Goal: Contribute content: Add original content to the website for others to see

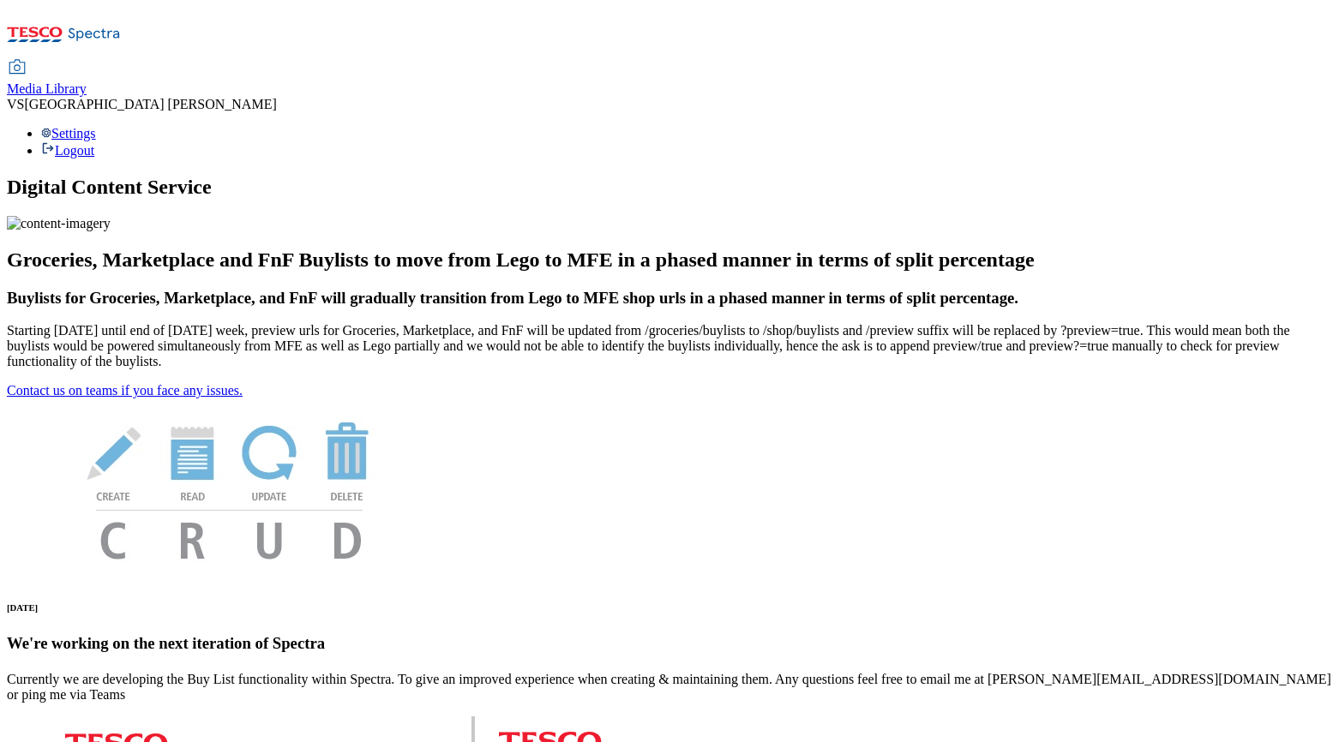
click at [87, 81] on span "Media Library" at bounding box center [47, 88] width 80 height 15
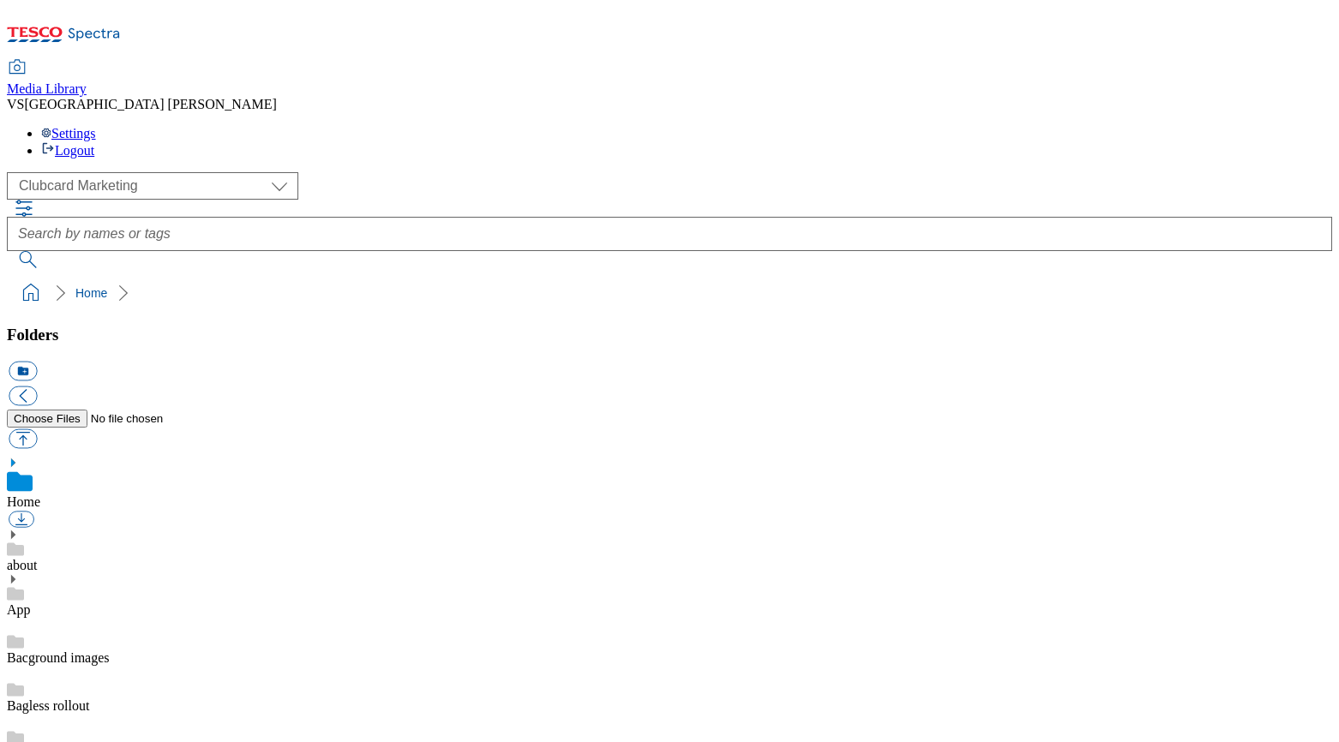
scroll to position [11, 0]
select select "flare-homepage"
click at [19, 529] on icon at bounding box center [13, 535] width 12 height 12
click at [19, 622] on icon at bounding box center [13, 628] width 12 height 12
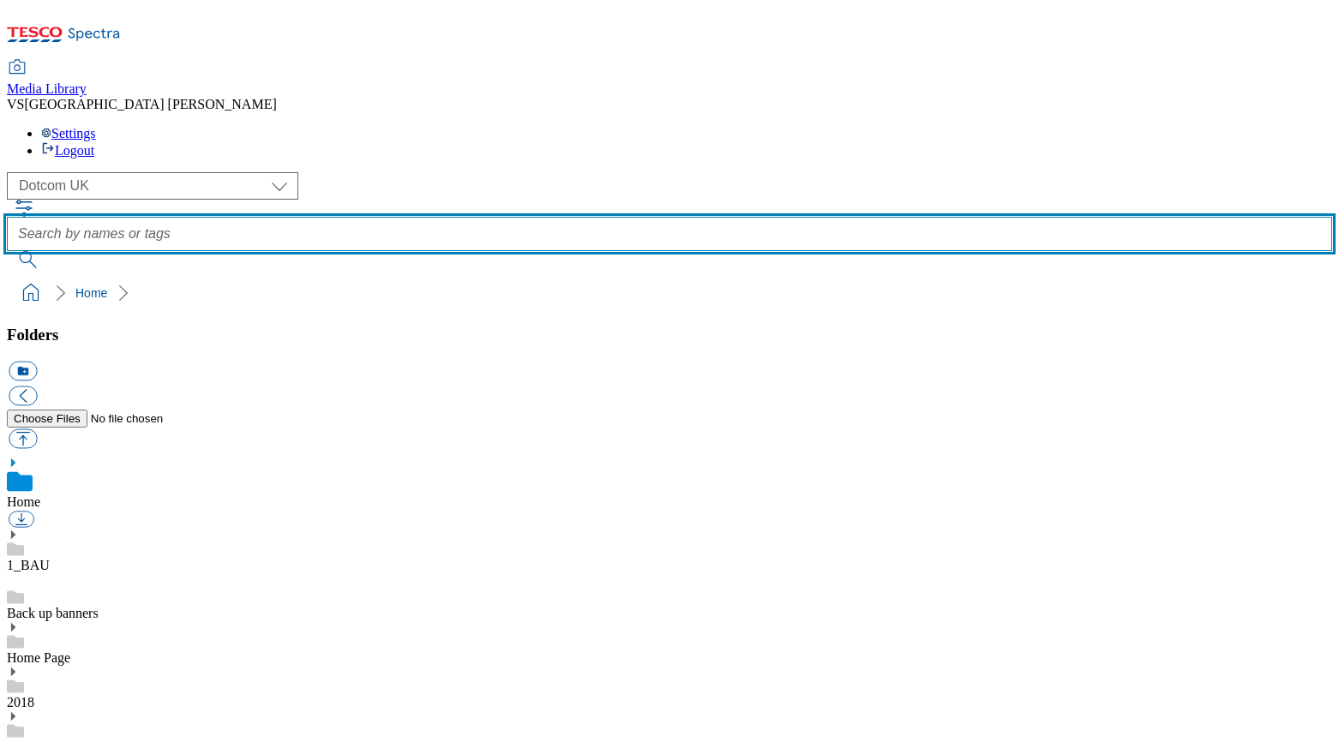
click at [583, 217] on input "text" at bounding box center [670, 234] width 1326 height 34
paste input "2528-DC_Row3_MP-MKT-Deals"
type input "2528-DC_Row3_MP-MKT-Deals"
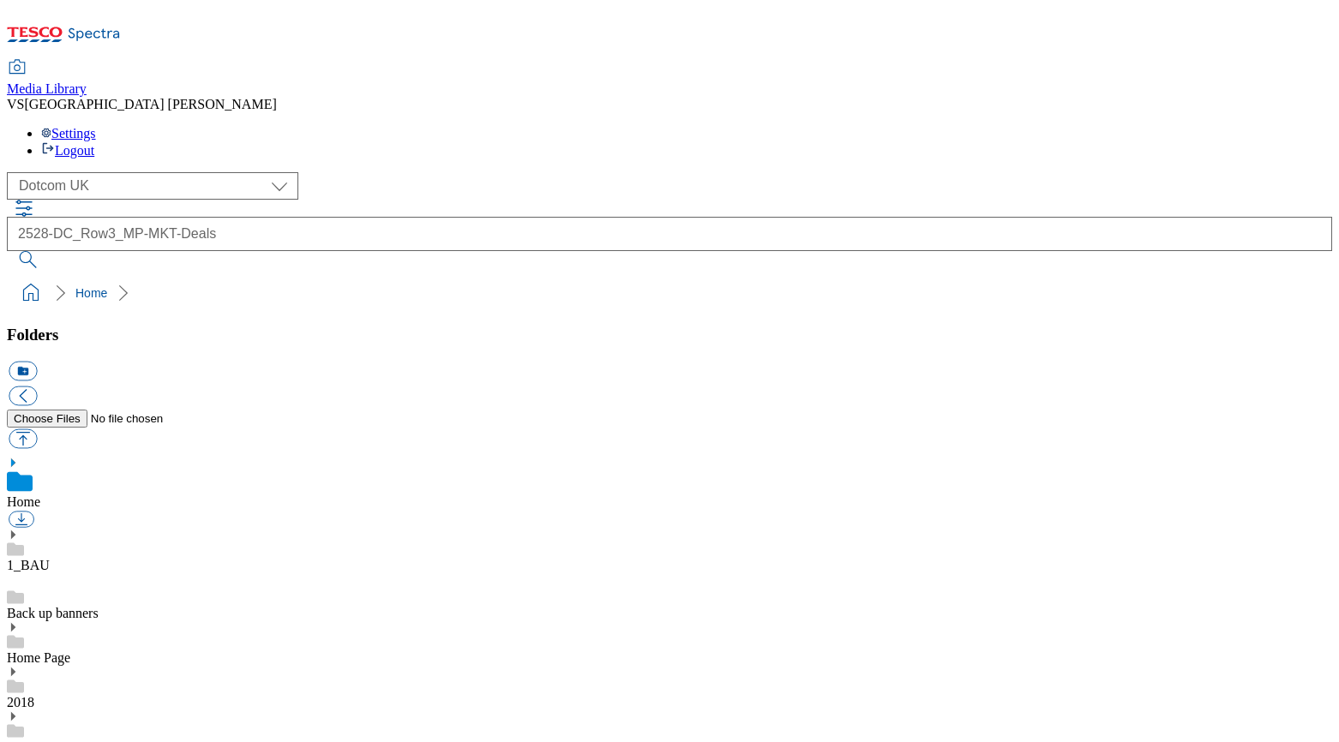
click at [51, 251] on button "submit" at bounding box center [29, 259] width 45 height 17
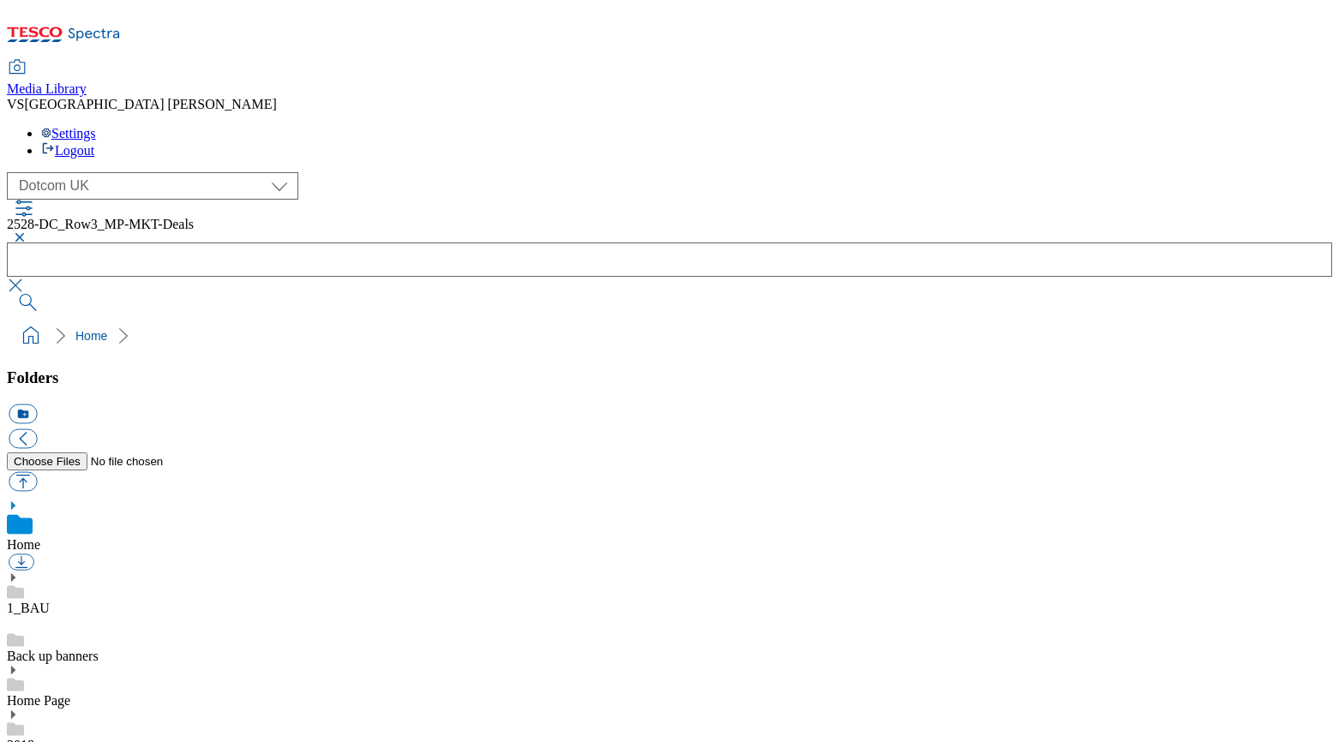
scroll to position [514, 0]
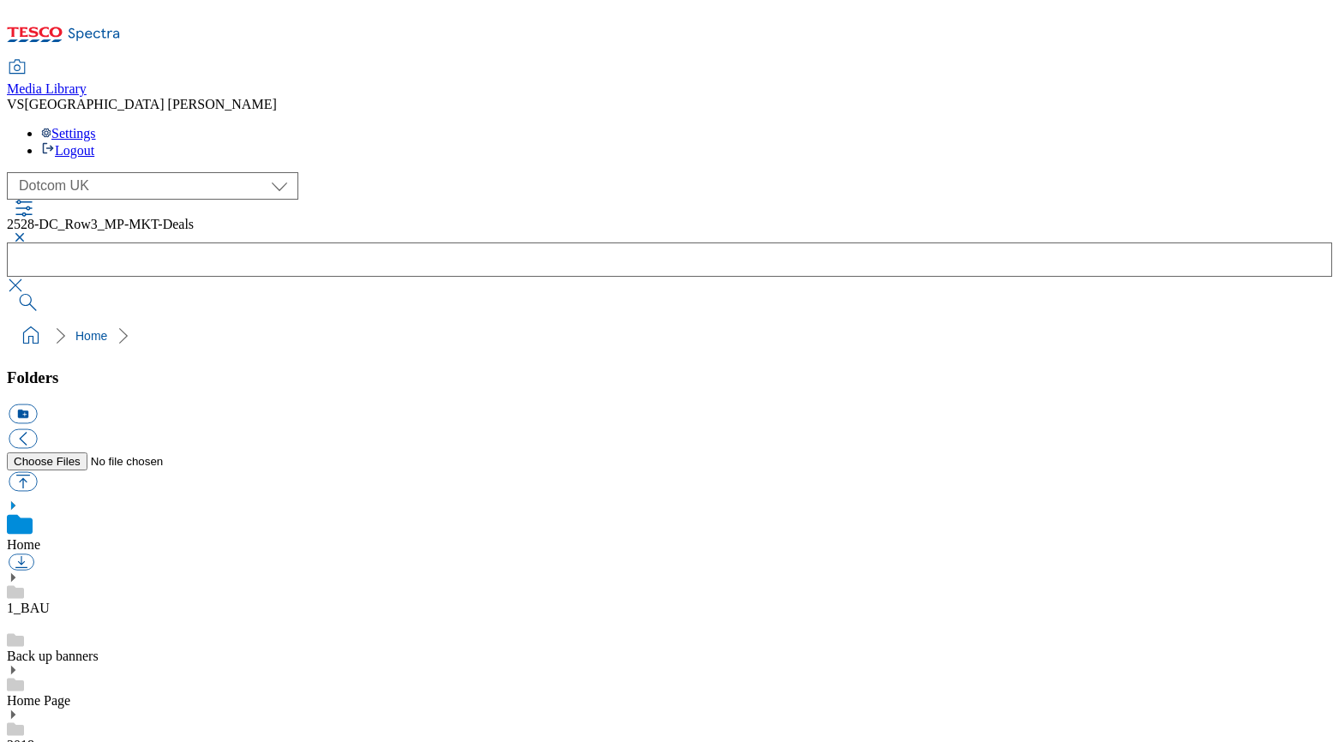
scroll to position [966, 0]
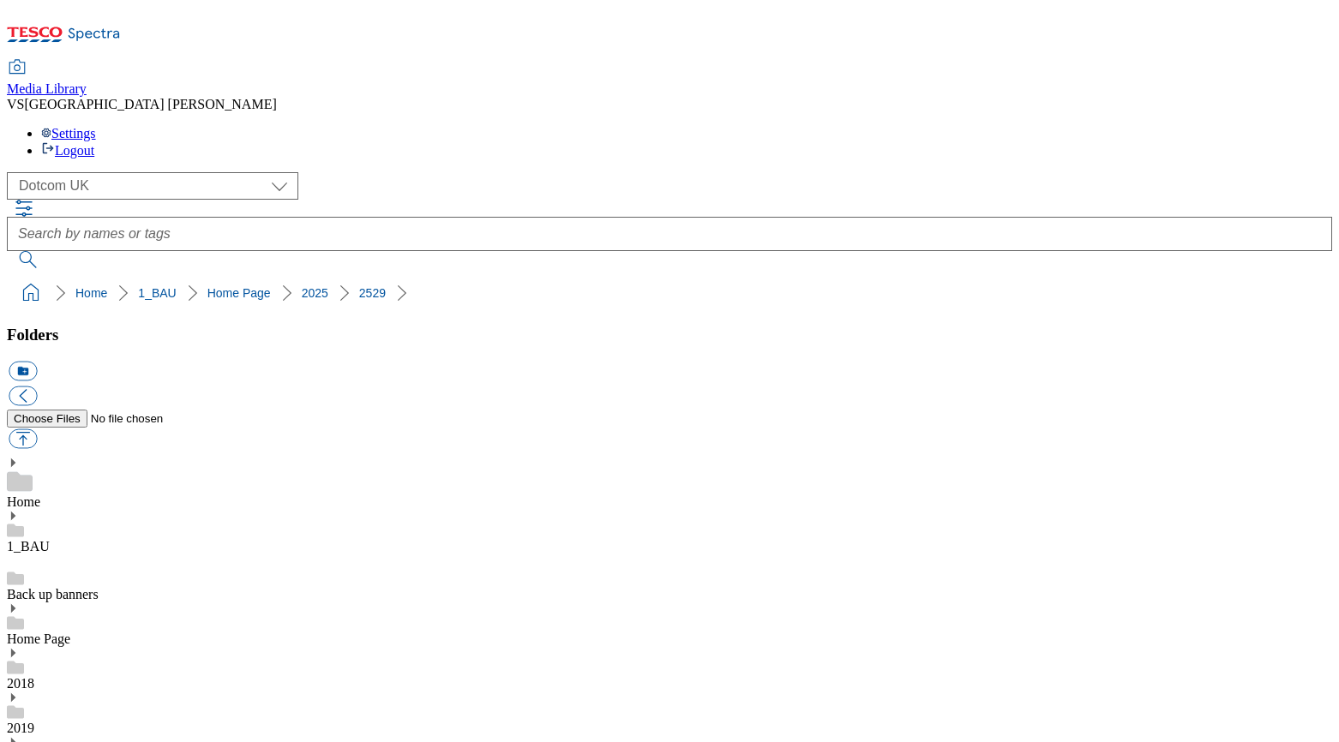
scroll to position [1127, 0]
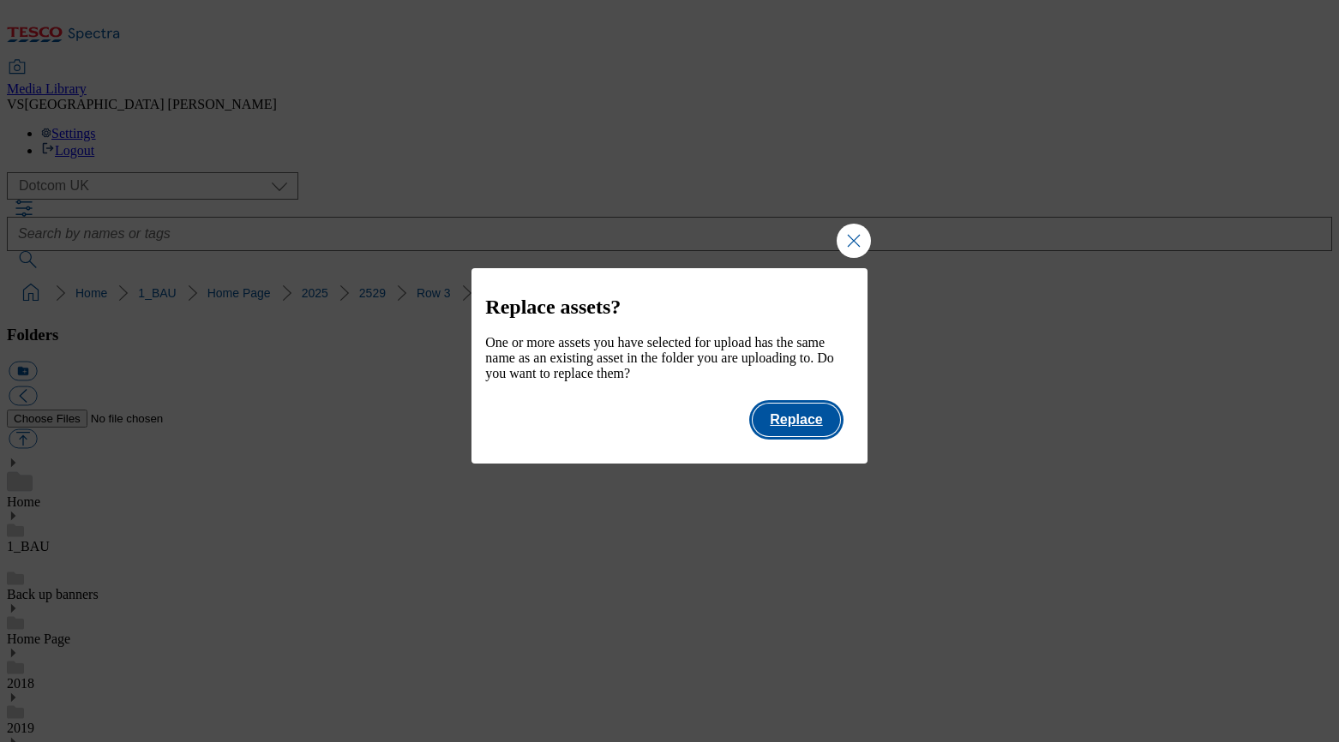
click at [821, 436] on button "Replace" at bounding box center [796, 420] width 87 height 33
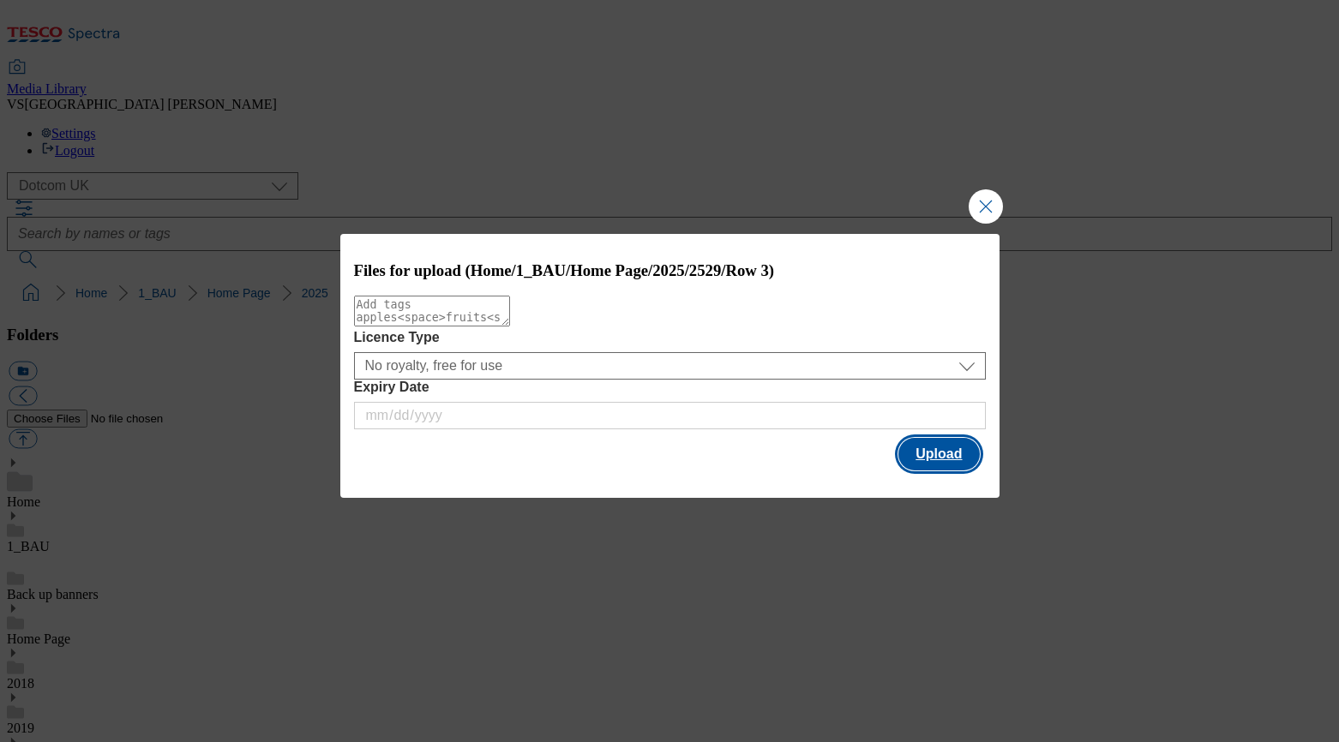
click at [911, 441] on button "Upload" at bounding box center [939, 454] width 81 height 33
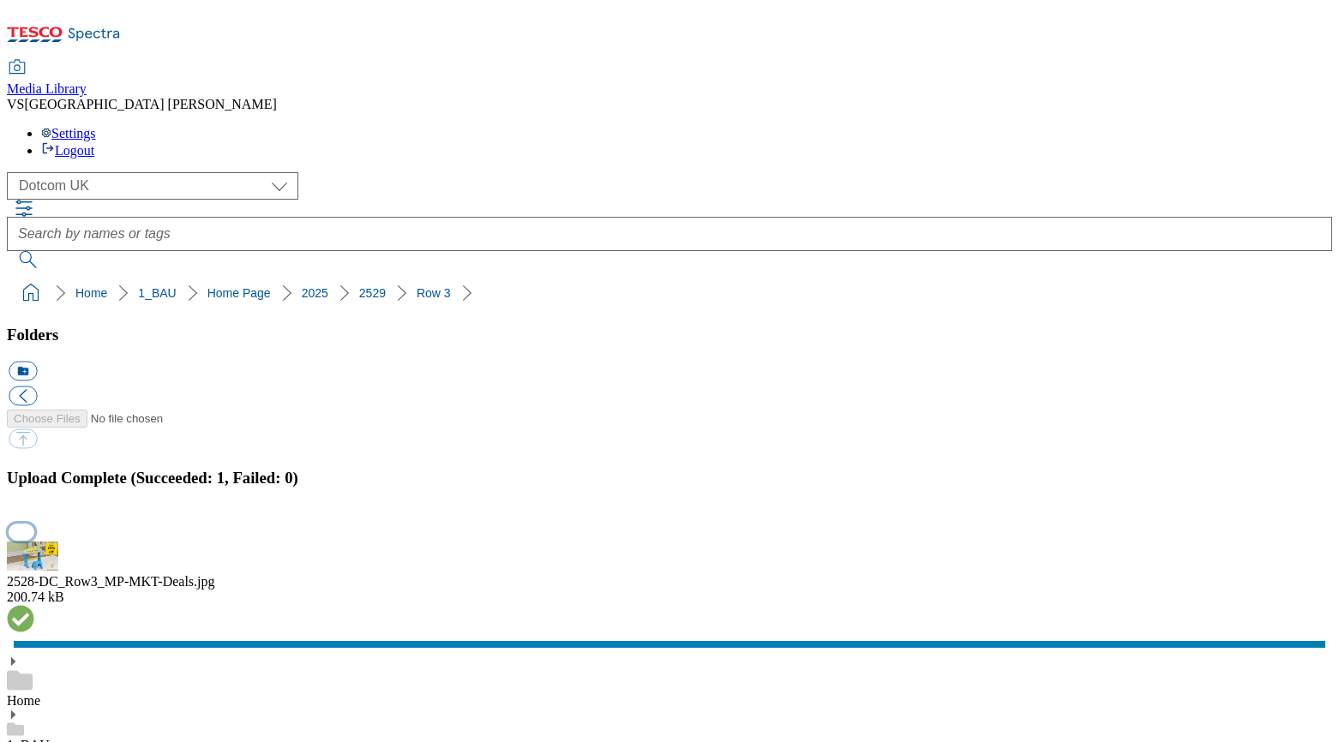
click at [34, 524] on button "button" at bounding box center [22, 532] width 26 height 16
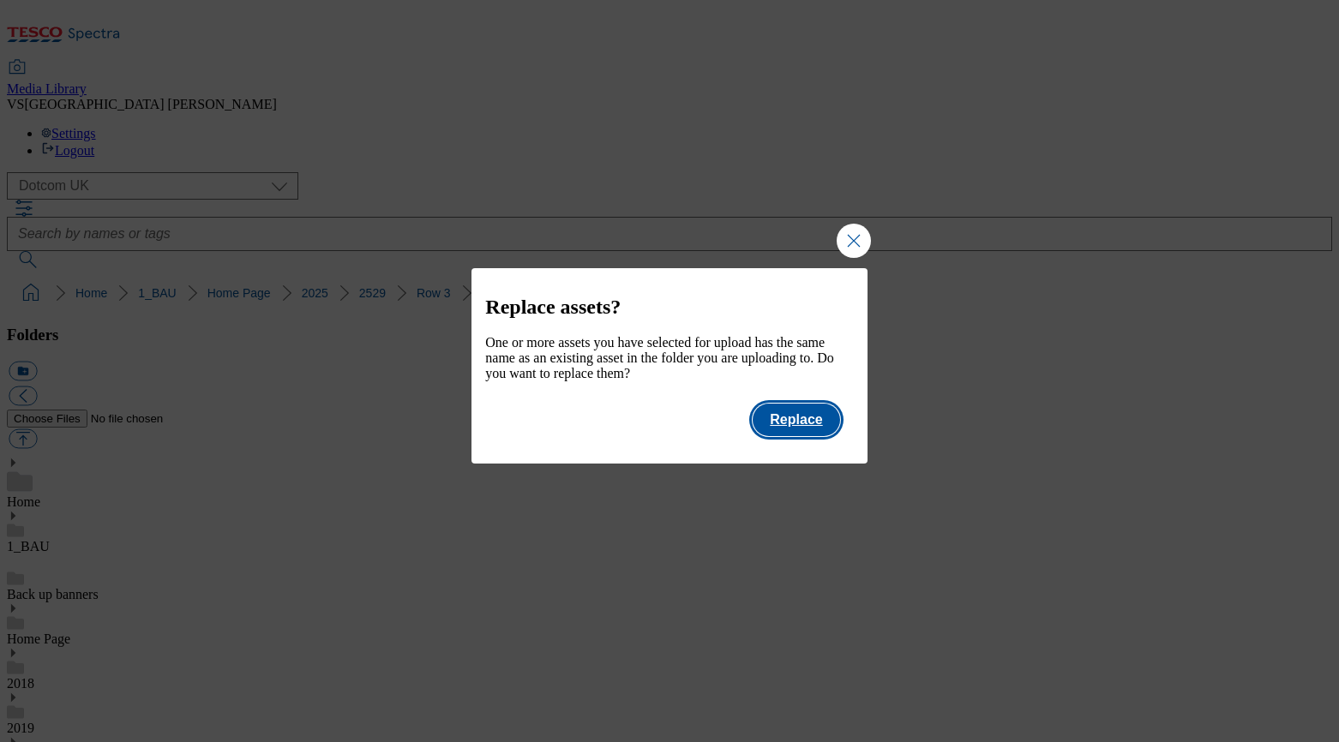
click at [822, 436] on button "Replace" at bounding box center [796, 420] width 87 height 33
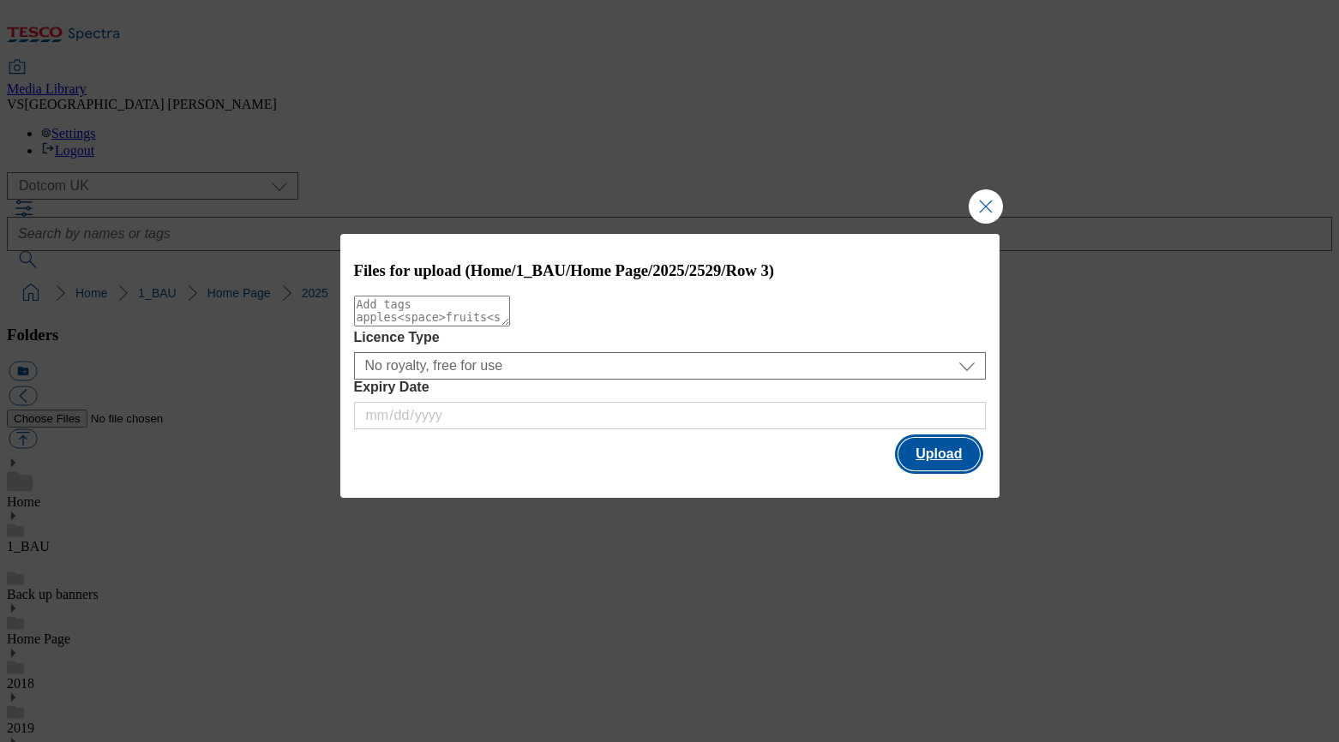
click at [954, 456] on button "Upload" at bounding box center [939, 454] width 81 height 33
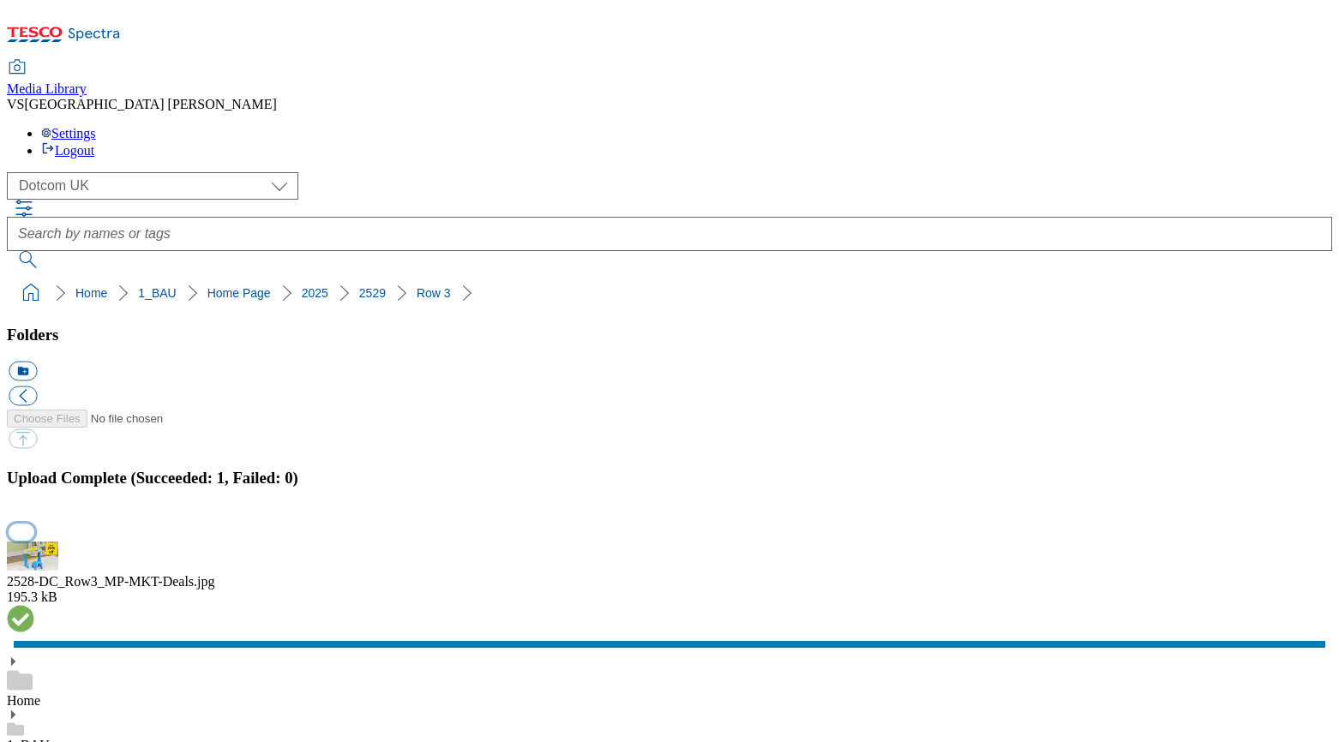
click at [34, 524] on button "button" at bounding box center [22, 532] width 26 height 16
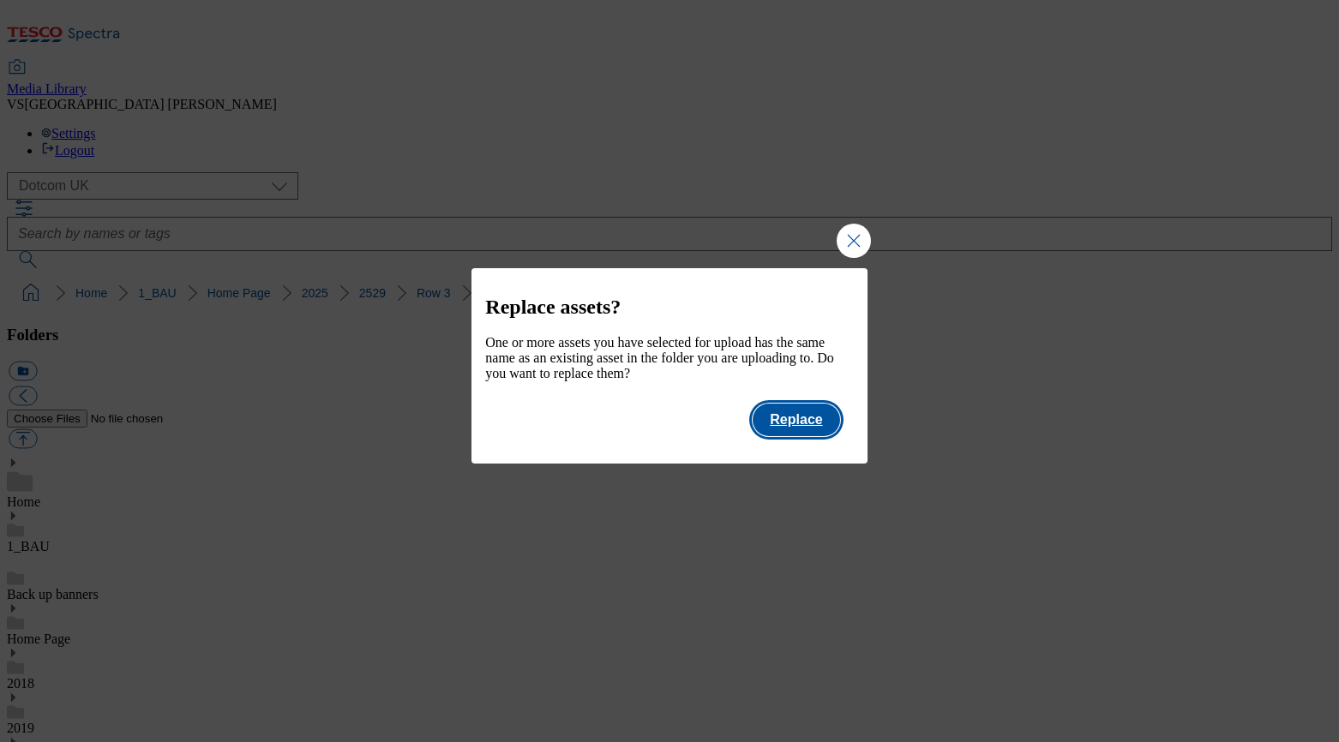
click at [810, 418] on button "Replace" at bounding box center [796, 420] width 87 height 33
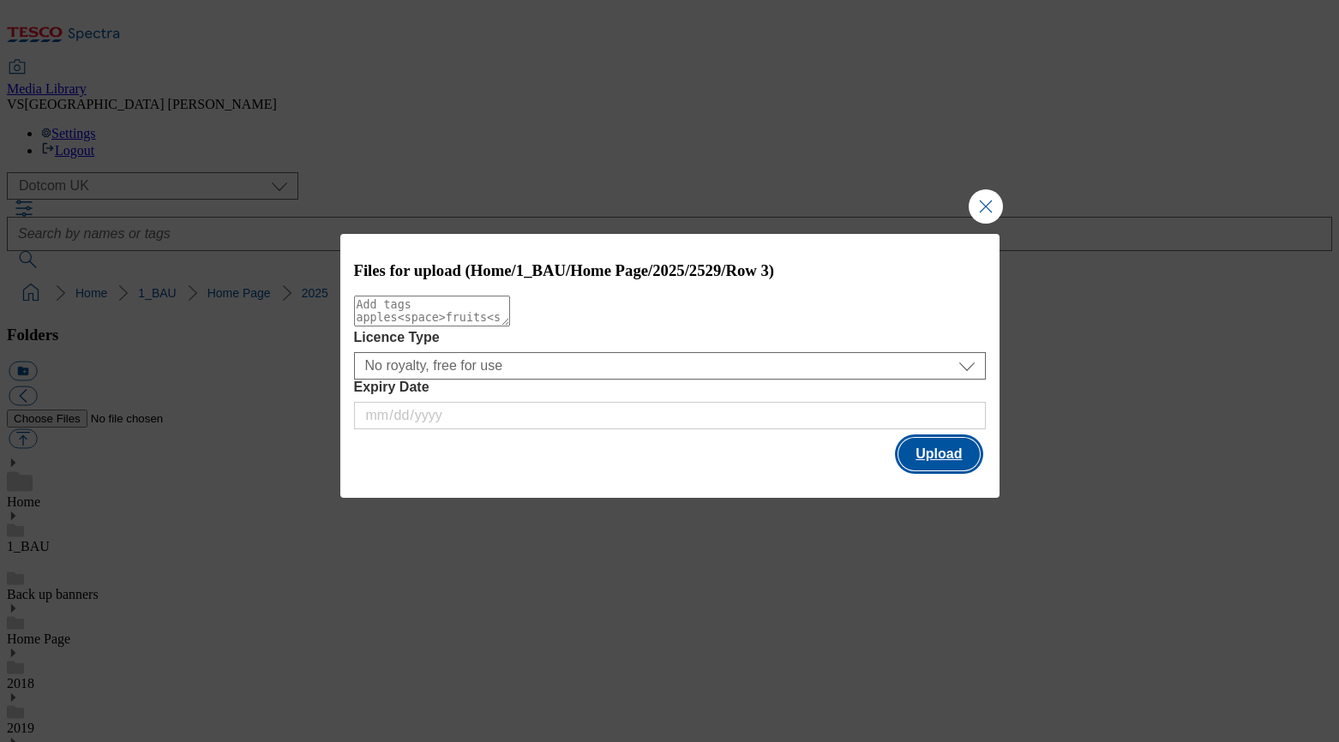
click at [946, 453] on button "Upload" at bounding box center [939, 454] width 81 height 33
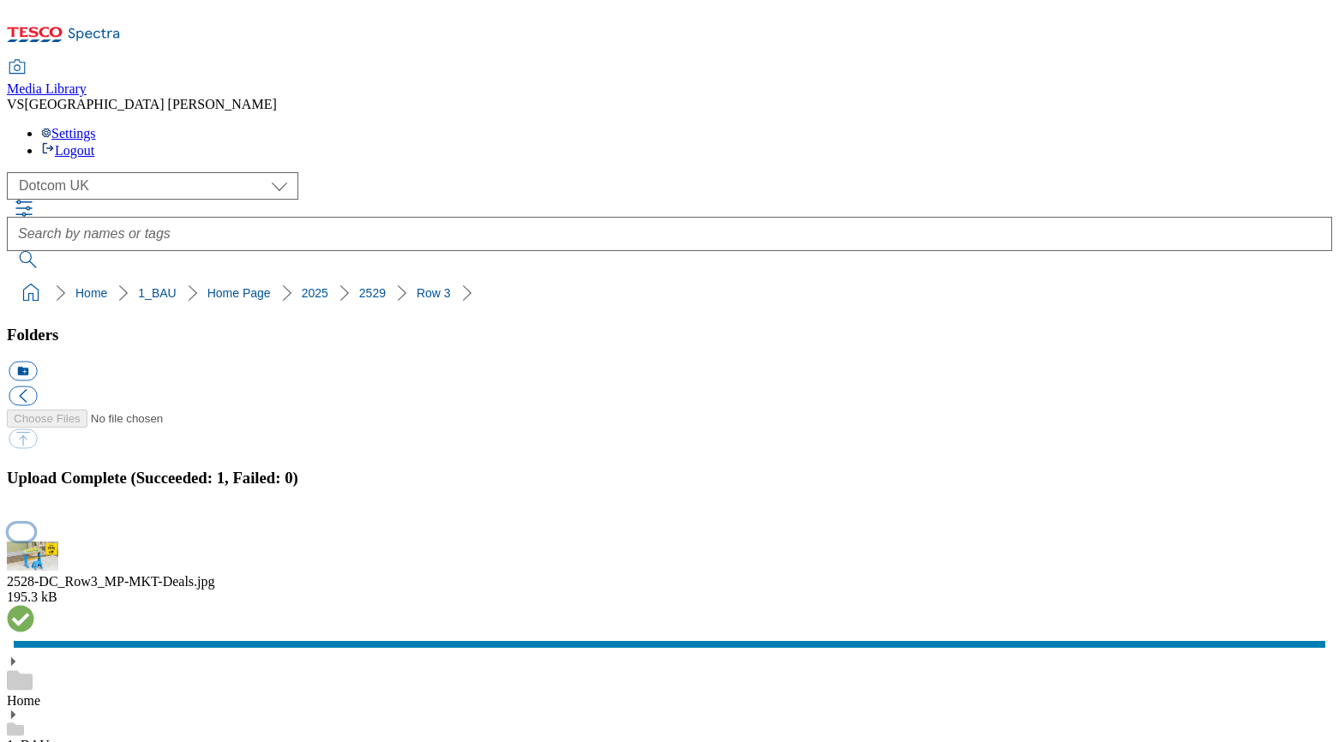
click at [34, 524] on button "button" at bounding box center [22, 532] width 26 height 16
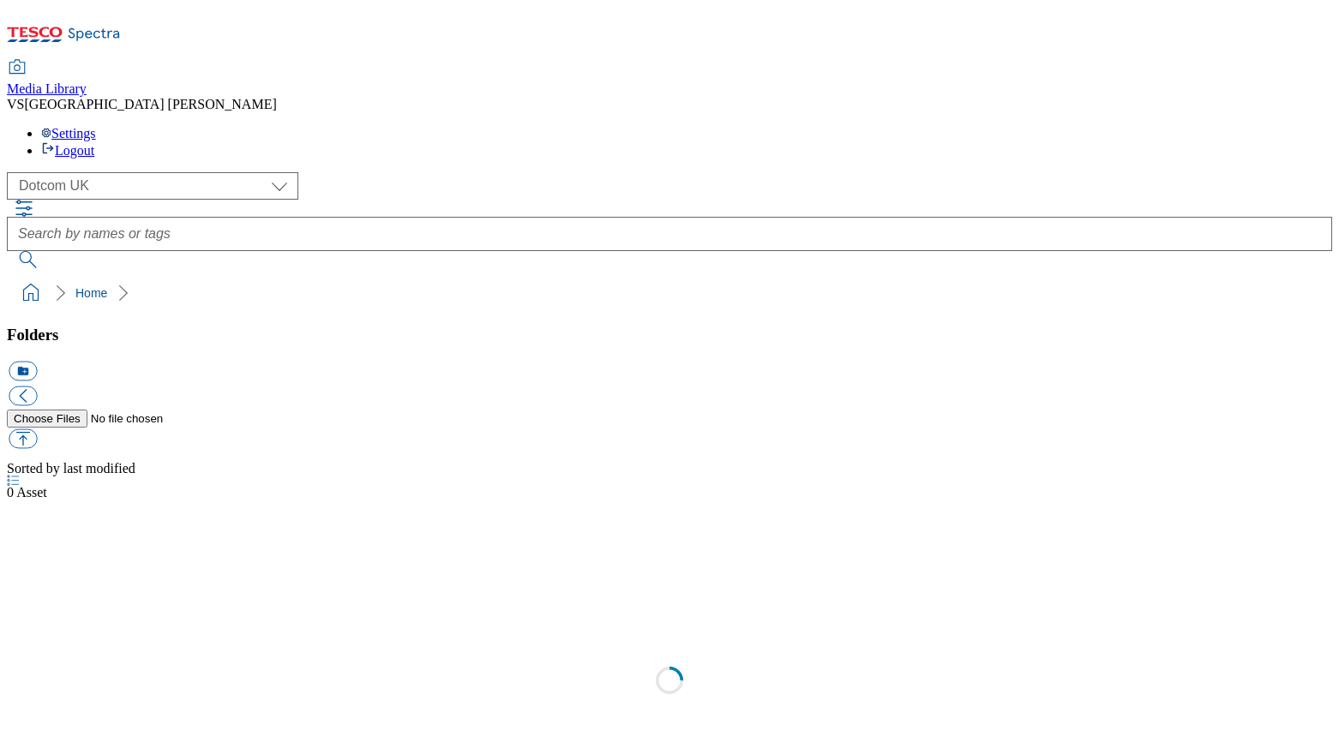
select select "flare-homepage"
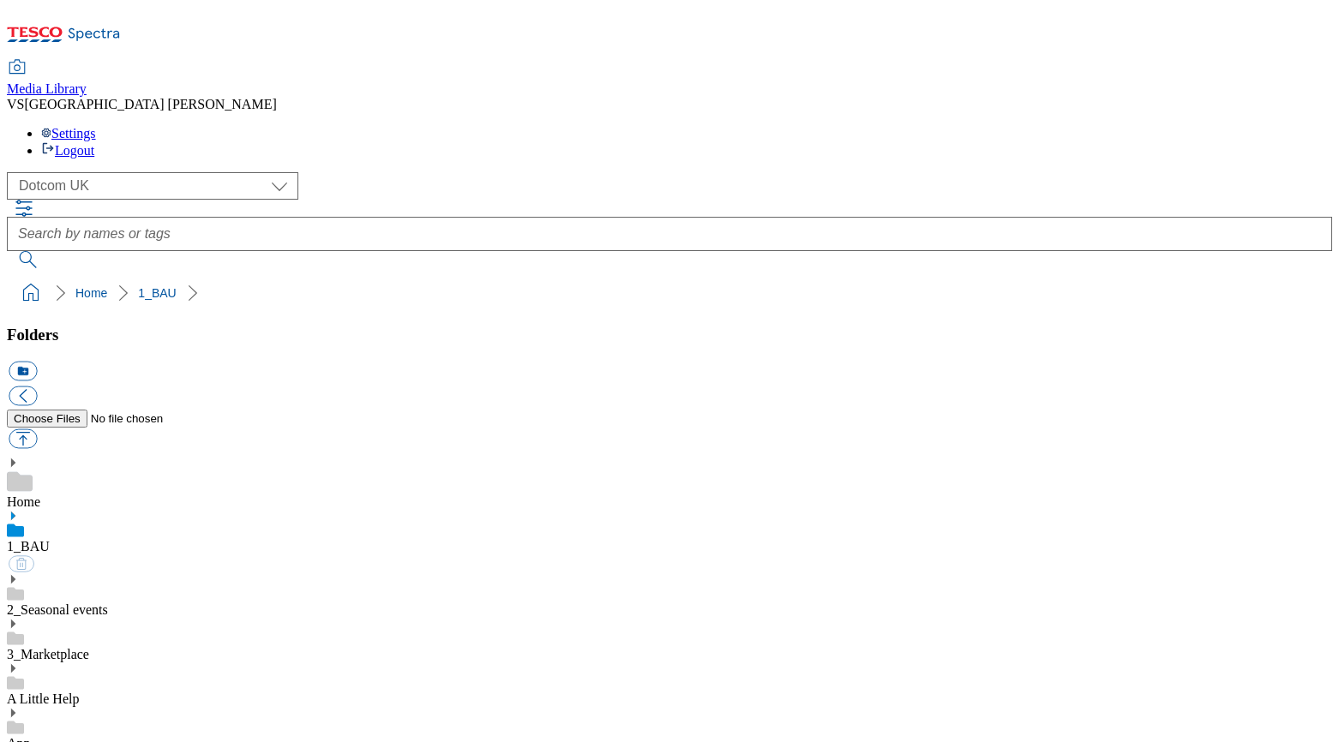
click at [15, 512] on use at bounding box center [13, 516] width 4 height 9
click at [19, 622] on icon at bounding box center [13, 628] width 12 height 12
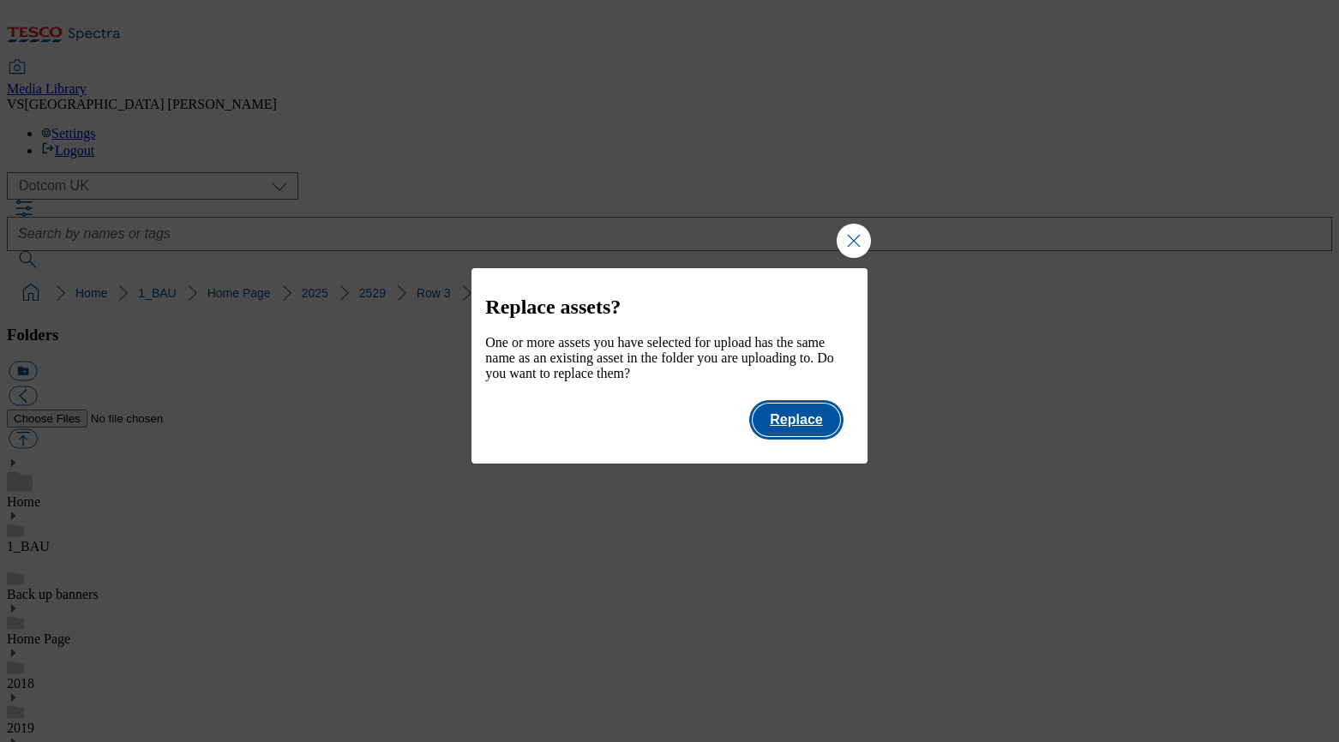
click at [808, 436] on button "Replace" at bounding box center [796, 420] width 87 height 33
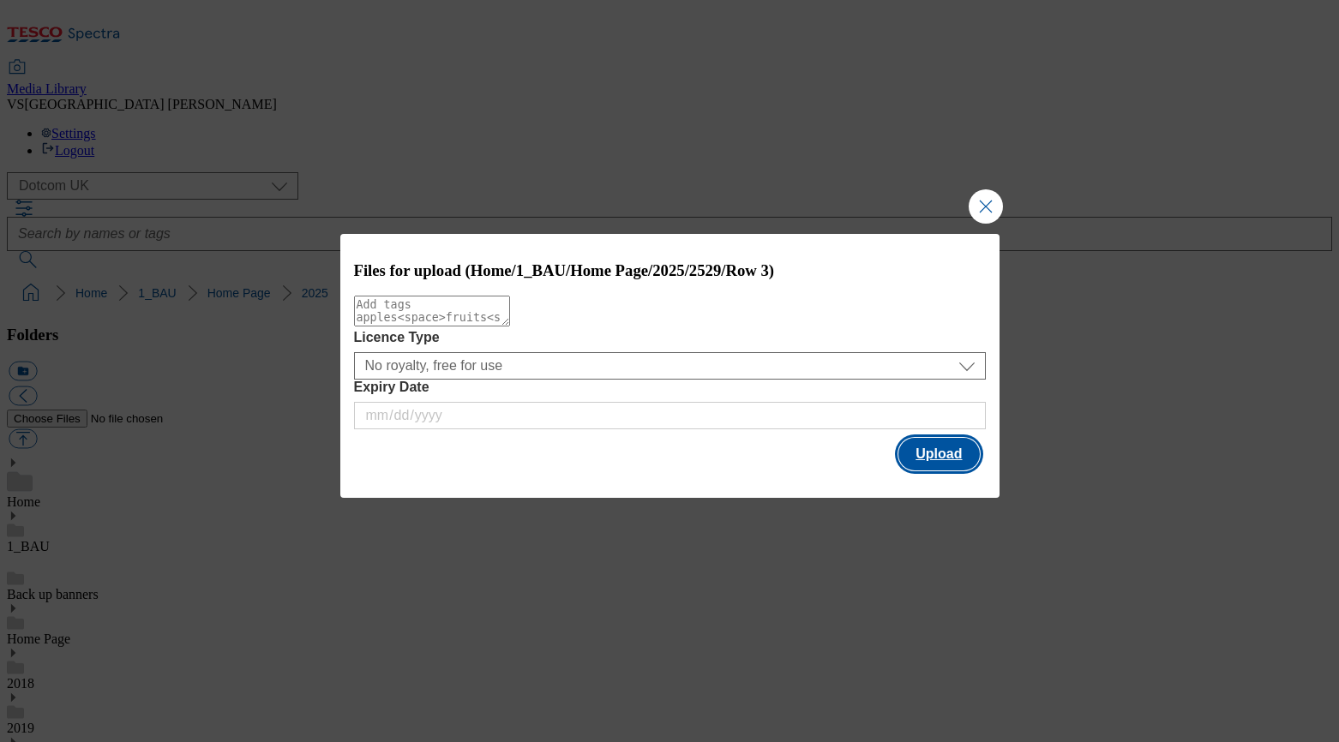
click at [924, 458] on button "Upload" at bounding box center [939, 454] width 81 height 33
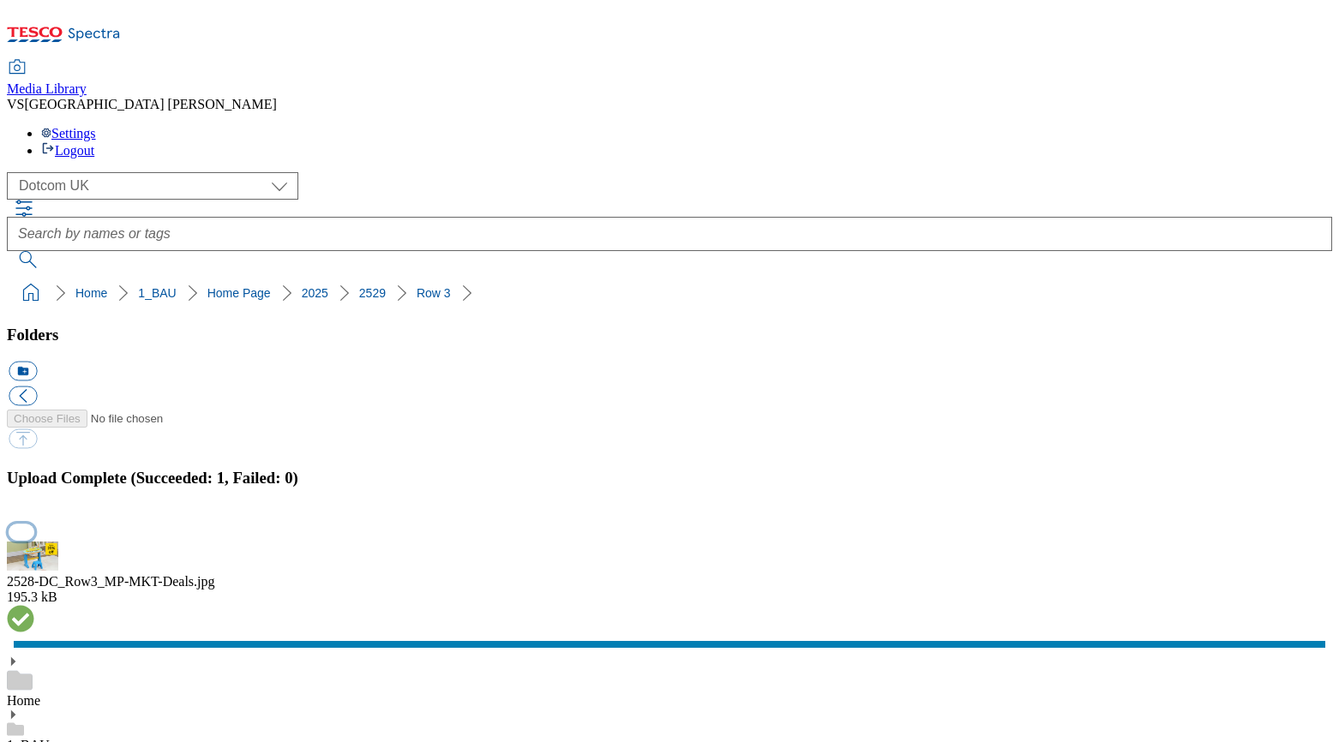
click at [34, 524] on button "button" at bounding box center [22, 532] width 26 height 16
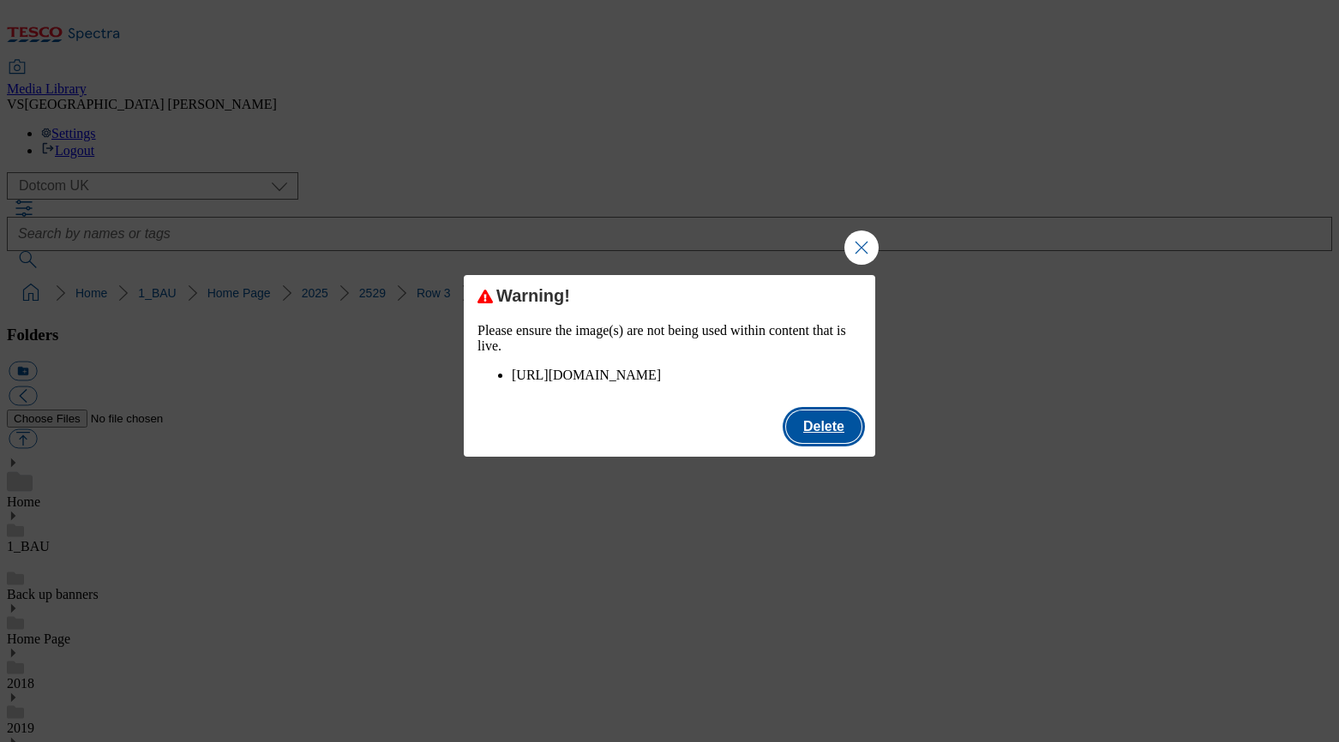
click at [813, 443] on button "Delete" at bounding box center [823, 427] width 75 height 33
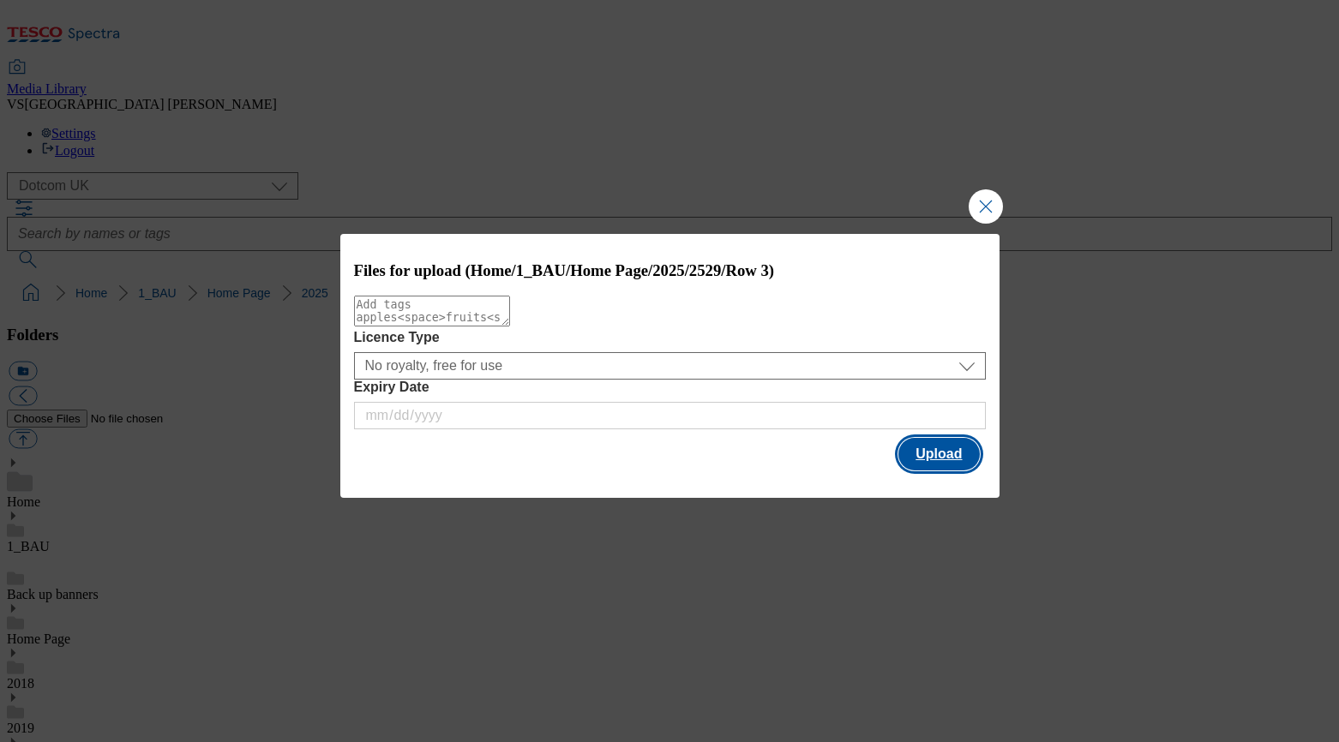
click at [934, 462] on button "Upload" at bounding box center [939, 454] width 81 height 33
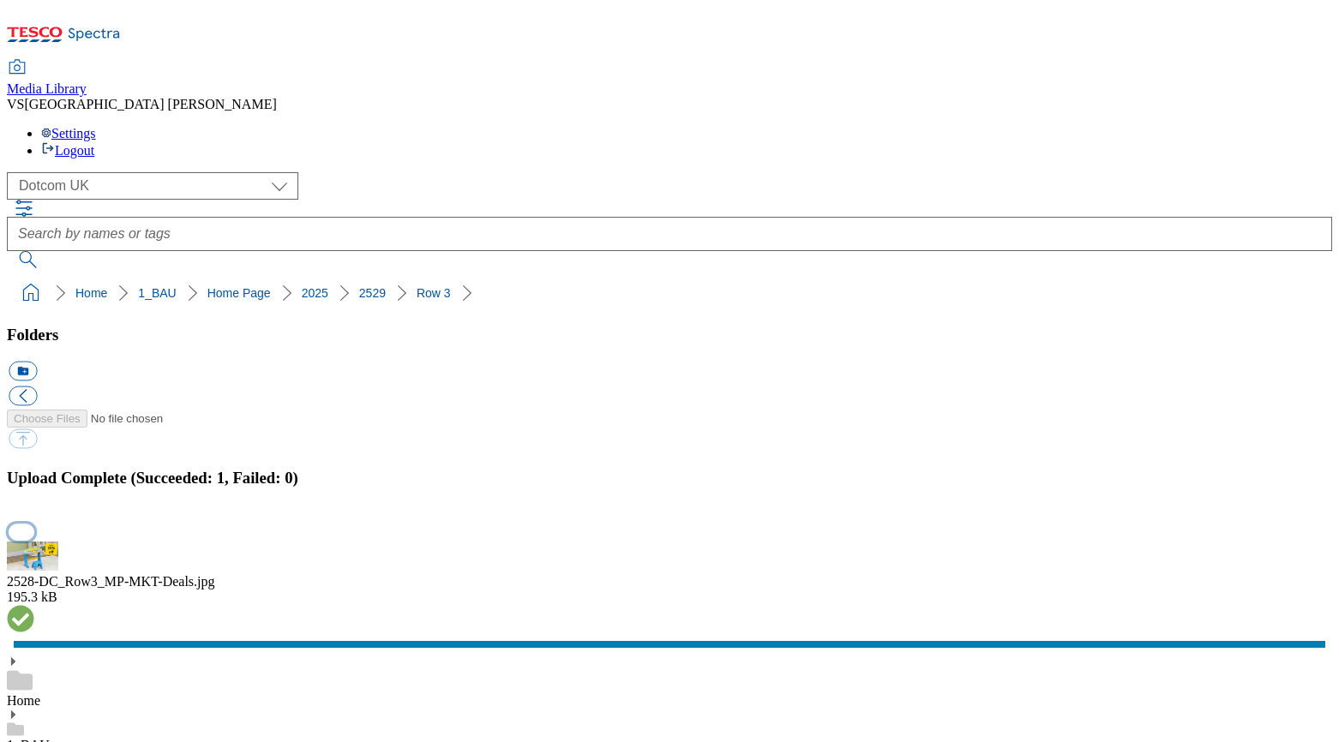
click at [34, 524] on button "button" at bounding box center [22, 532] width 26 height 16
